Goal: Task Accomplishment & Management: Use online tool/utility

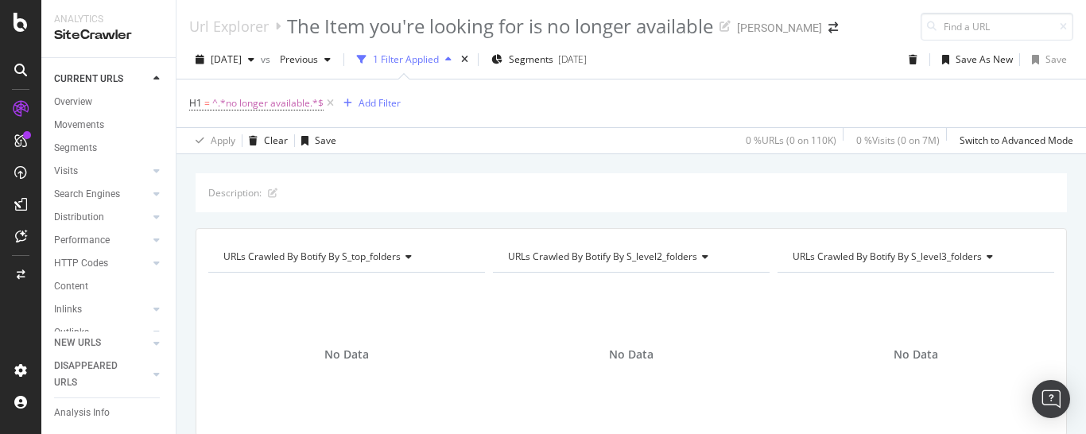
click at [425, 100] on div "H1 = ^.*no longer available.*$ Add Filter" at bounding box center [631, 104] width 884 height 48
click at [275, 103] on span "^.*no longer available.*$" at bounding box center [267, 103] width 111 height 22
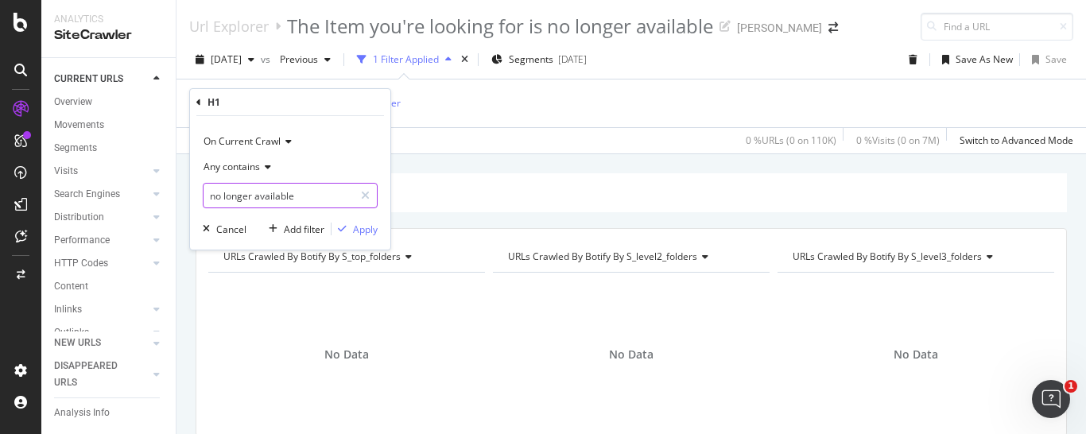
drag, startPoint x: 307, startPoint y: 202, endPoint x: 298, endPoint y: 193, distance: 12.4
click at [298, 193] on input "no longer available" at bounding box center [279, 195] width 150 height 25
click at [200, 106] on icon at bounding box center [198, 103] width 5 height 10
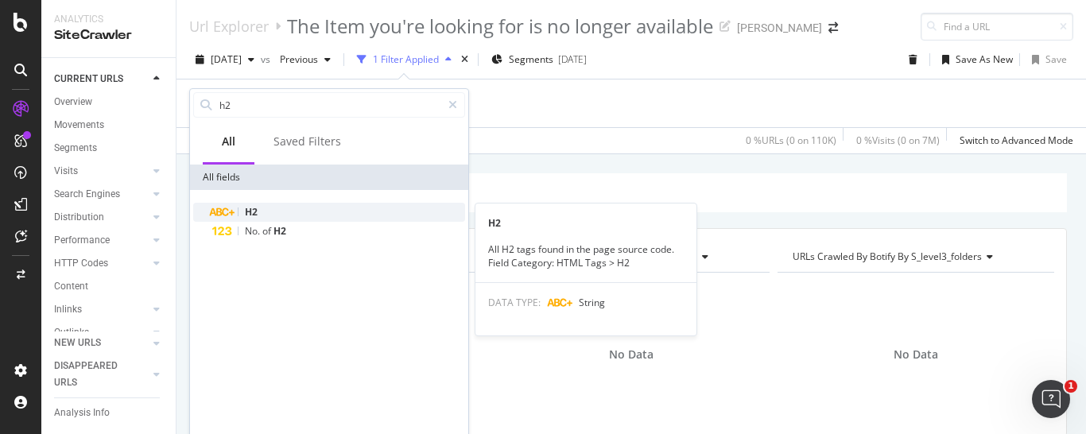
type input "h2"
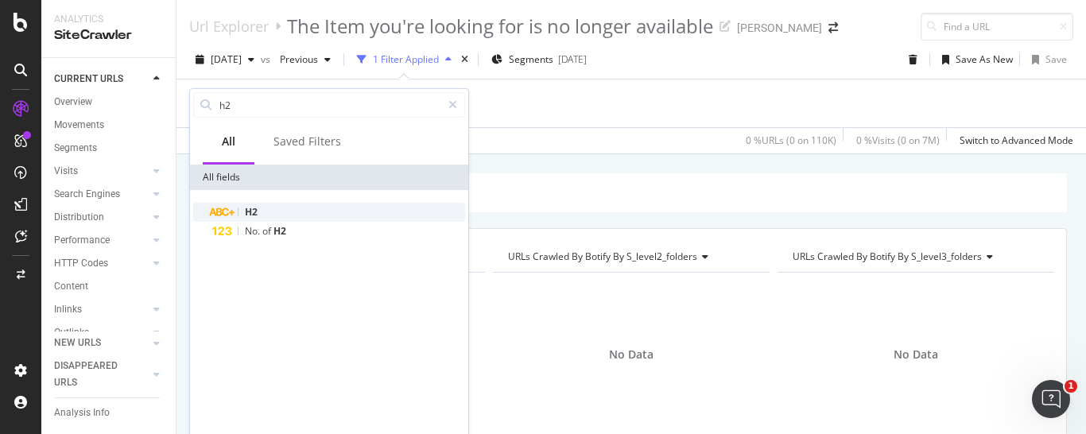
click at [262, 209] on div "H2" at bounding box center [338, 212] width 253 height 19
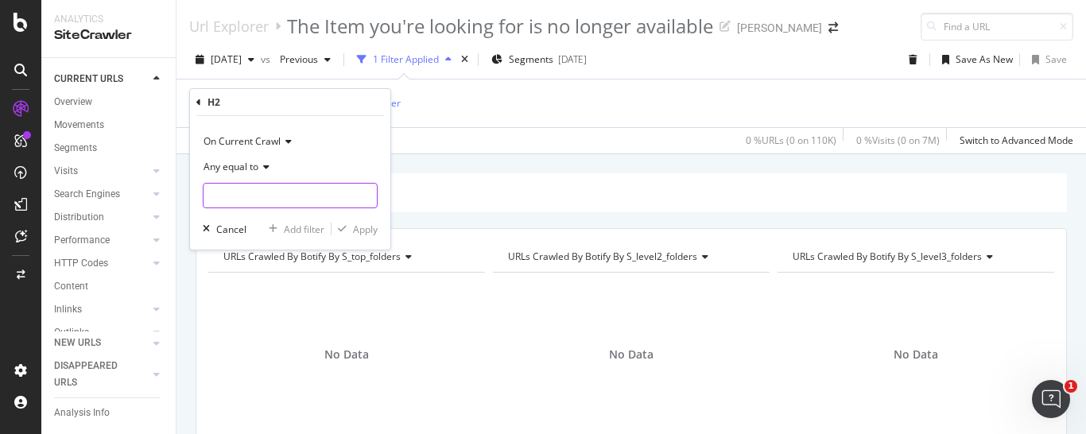
click at [271, 193] on input "text" at bounding box center [290, 195] width 173 height 25
click at [255, 171] on span "Any equal to" at bounding box center [231, 167] width 55 height 14
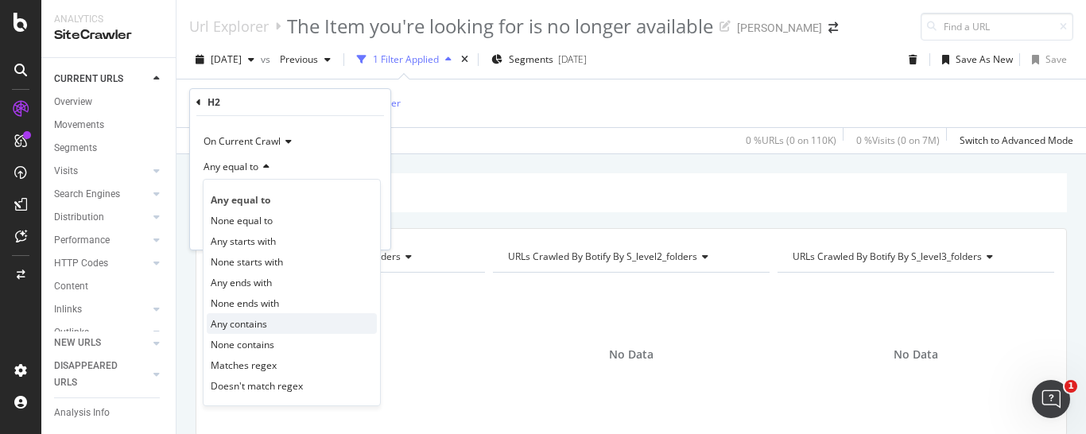
click at [254, 324] on span "Any contains" at bounding box center [239, 324] width 56 height 14
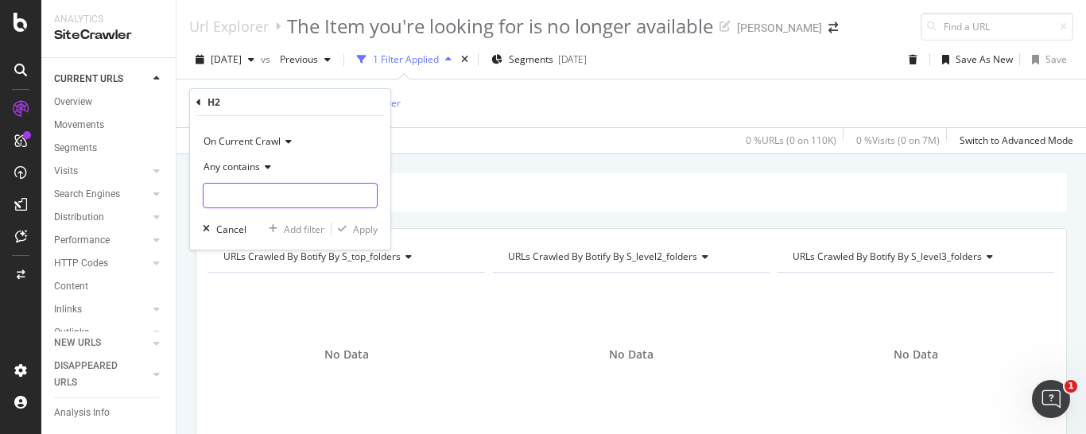
click at [254, 196] on input "text" at bounding box center [290, 195] width 173 height 25
paste input "no longer available"
type input "no longer available"
click at [368, 228] on div "Apply" at bounding box center [365, 230] width 25 height 14
